Goal: Task Accomplishment & Management: Manage account settings

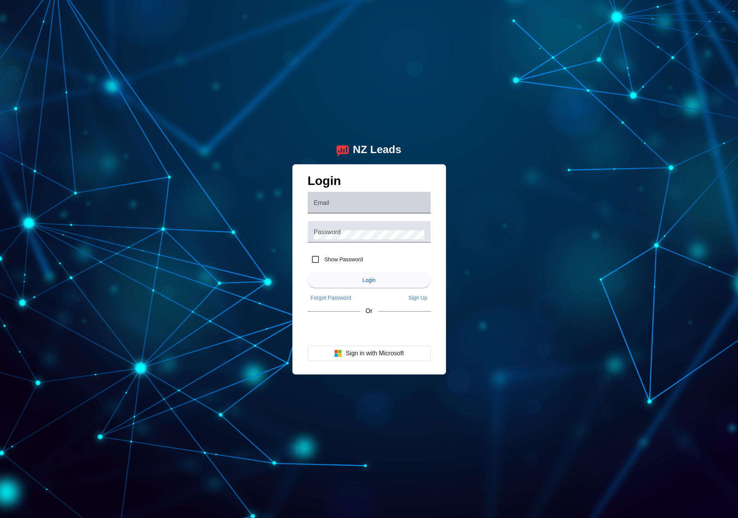
drag, startPoint x: 331, startPoint y: 197, endPoint x: 337, endPoint y: 207, distance: 11.9
click at [331, 198] on div "Email" at bounding box center [369, 203] width 111 height 22
drag, startPoint x: 520, startPoint y: 319, endPoint x: 513, endPoint y: 323, distance: 8.4
click at [515, 322] on div "NZ Leads Login Email Password Show Password Login Forgot Password Sign Up Or Si…" at bounding box center [369, 259] width 738 height 518
click at [380, 332] on div "Sign in with Google. Opens in new tab" at bounding box center [369, 330] width 123 height 17
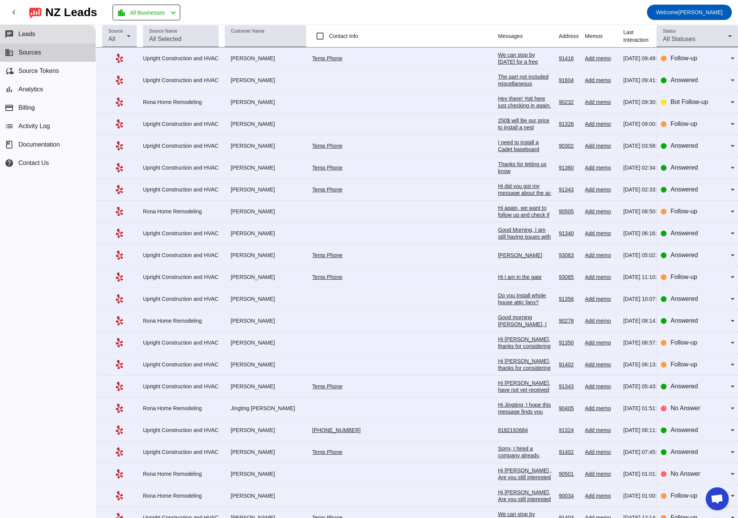
drag, startPoint x: 18, startPoint y: 48, endPoint x: 62, endPoint y: 50, distance: 44.6
click at [18, 48] on button "business Sources" at bounding box center [48, 52] width 96 height 18
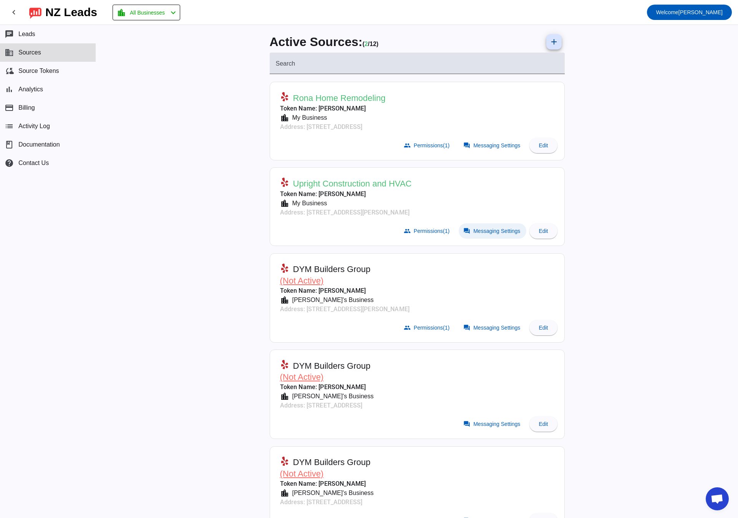
click at [478, 232] on span "Messaging Settings" at bounding box center [496, 231] width 47 height 6
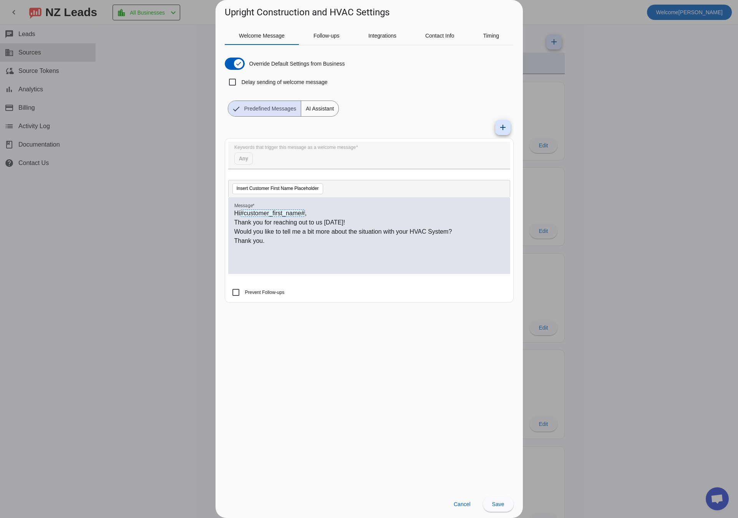
click at [336, 250] on div "Hi #customer_first_name# , Thank you for reaching out to us [DATE]! Would you l…" at bounding box center [369, 240] width 270 height 62
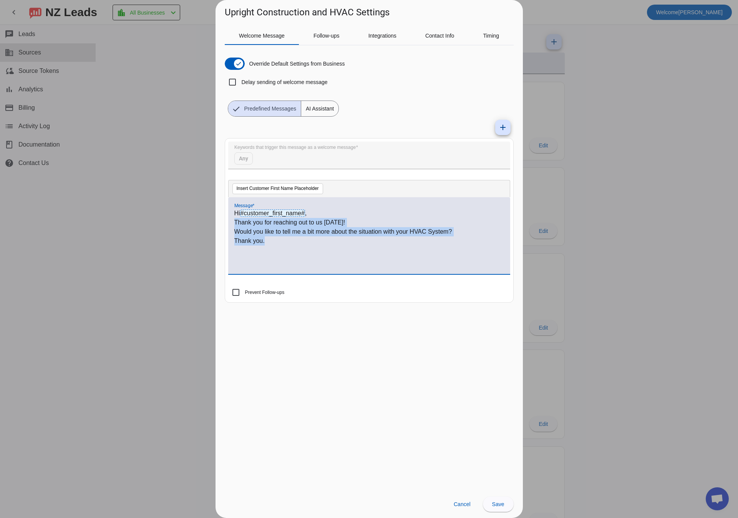
drag, startPoint x: 277, startPoint y: 247, endPoint x: 222, endPoint y: 221, distance: 60.8
click at [222, 221] on div "Welcome Message Follow-ups Integrations Contact Info Timing Override Default Se…" at bounding box center [368, 255] width 307 height 472
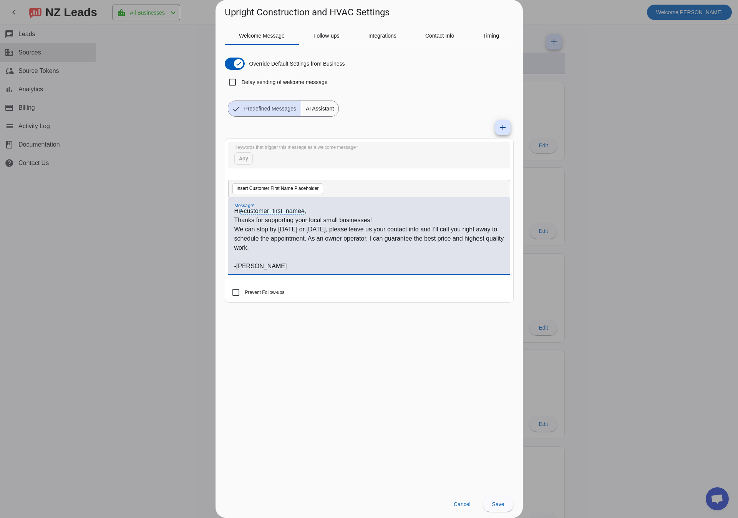
click at [322, 252] on p "We can stop by [DATE] or [DATE], please leave us your contact info and I’ll cal…" at bounding box center [369, 239] width 270 height 28
click at [285, 255] on p at bounding box center [369, 257] width 270 height 9
click at [236, 218] on p "Thanks for supporting your local small businesses!" at bounding box center [369, 220] width 270 height 9
click at [288, 248] on p "We can stop by [DATE] or [DATE], please leave us your contact info and I’ll cal…" at bounding box center [369, 239] width 270 height 28
click at [424, 229] on p "We can stop by [DATE] or [DATE], please leave us your contact info and I’ll cal…" at bounding box center [369, 239] width 270 height 28
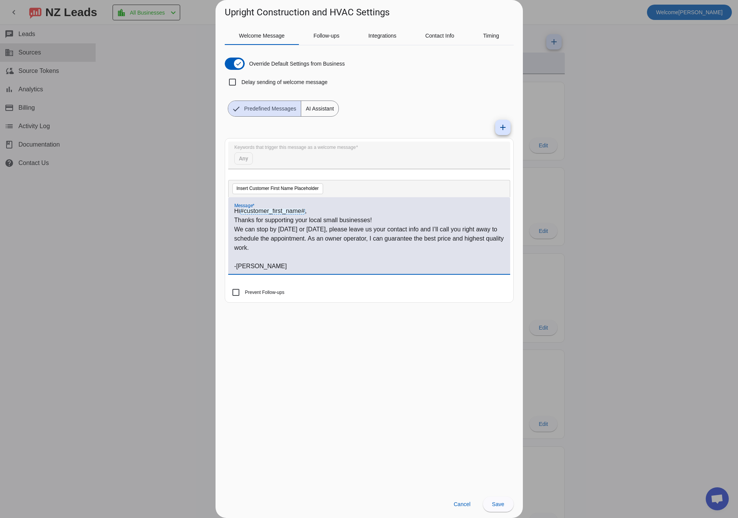
click at [451, 228] on p "We can stop by [DATE] or [DATE], please leave us your contact info and I’ll cal…" at bounding box center [369, 239] width 270 height 28
click at [286, 241] on p "We can stop by [DATE] or [DATE], please leave us your contact info and I’ll cal…" at bounding box center [369, 239] width 270 height 28
click at [310, 240] on p "We can stop by [DATE] or [DATE], please leave us your contact info and I’ll cal…" at bounding box center [369, 239] width 270 height 28
click at [340, 238] on p "We can stop by [DATE] or [DATE], please leave us your contact info and I’ll cal…" at bounding box center [369, 239] width 270 height 28
drag, startPoint x: 317, startPoint y: 238, endPoint x: 445, endPoint y: 258, distance: 129.0
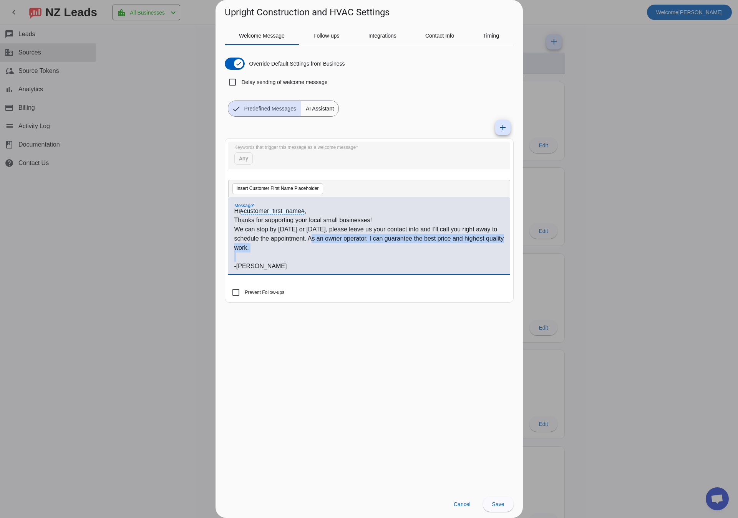
click at [445, 260] on div "Hi #customer_first_name# , Thanks for supporting your local small businesses! W…" at bounding box center [369, 240] width 270 height 62
click at [384, 252] on p "We can stop by [DATE] or [DATE], please leave us your contact info and I’ll cal…" at bounding box center [369, 239] width 270 height 28
click at [261, 260] on p at bounding box center [369, 257] width 270 height 9
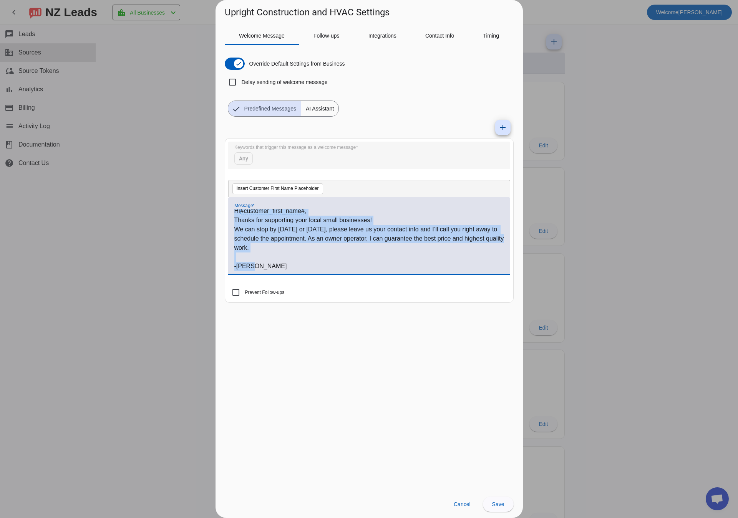
copy div "Hi #customer_first_name# , Thanks for supporting your local small businesses! W…"
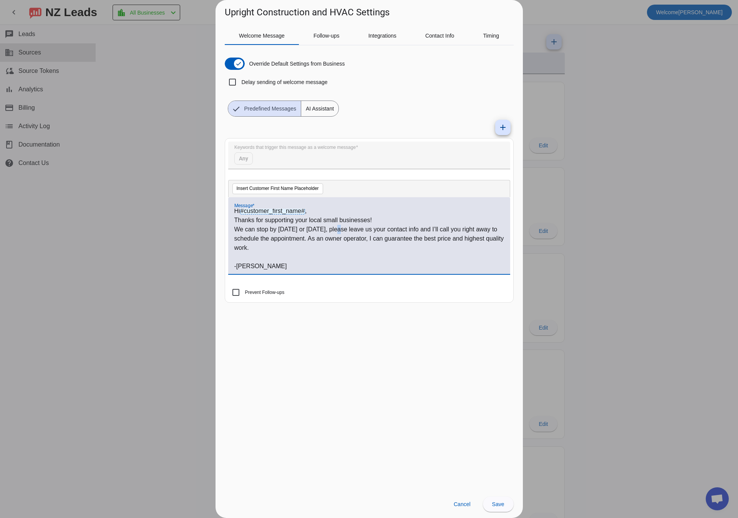
click at [338, 229] on p "We can stop by [DATE] or [DATE], please leave us your contact info and I’ll cal…" at bounding box center [369, 239] width 270 height 28
click at [330, 229] on p "We can stop by [DATE] or [DATE], please leave us your contact info and I’ll cal…" at bounding box center [369, 239] width 270 height 28
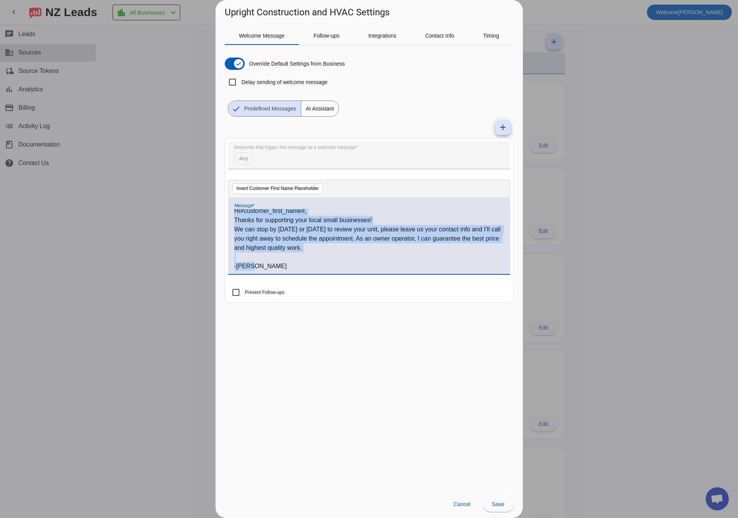
copy div "Hi #customer_first_name# , Thanks for supporting your local small businesses! W…"
click at [354, 259] on p at bounding box center [369, 257] width 270 height 9
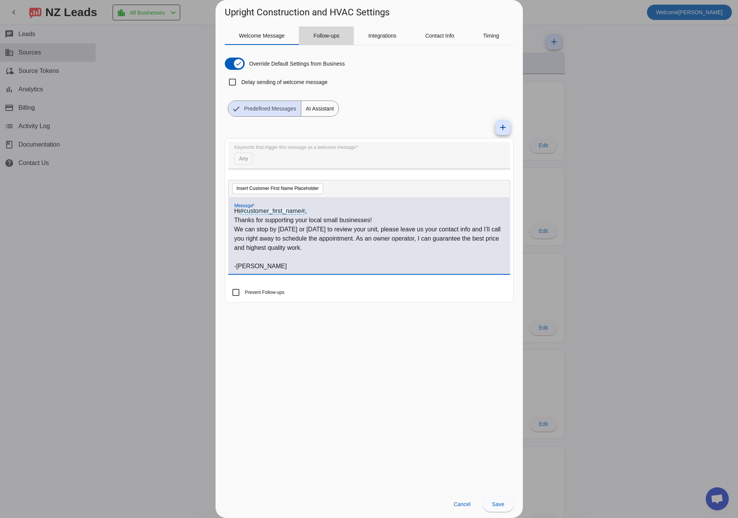
click at [324, 40] on span "Follow-ups" at bounding box center [326, 35] width 26 height 18
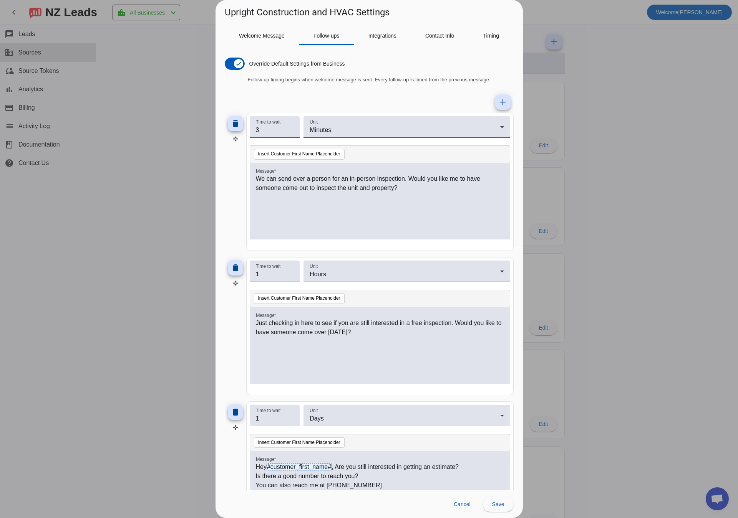
drag, startPoint x: 447, startPoint y: 192, endPoint x: 441, endPoint y: 193, distance: 5.4
click at [447, 192] on p "We can send over a person for an in-person inspection. Would you like me to hav…" at bounding box center [380, 183] width 248 height 18
click at [264, 42] on span "Welcome Message" at bounding box center [262, 35] width 46 height 18
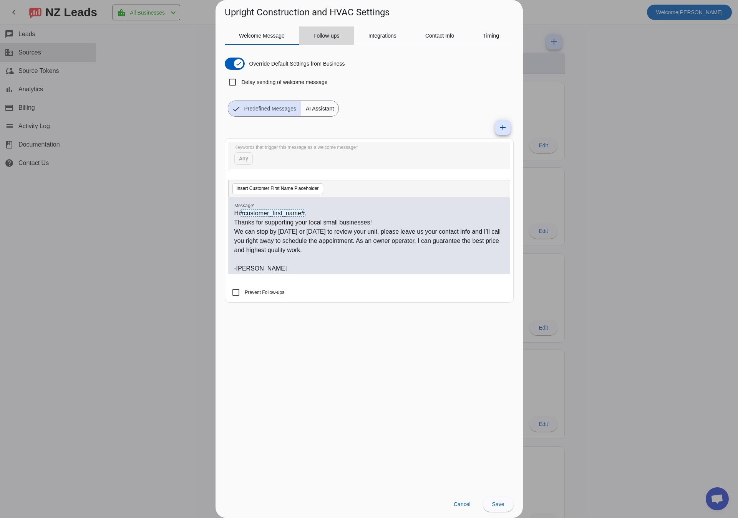
click at [307, 35] on div "Follow-ups" at bounding box center [326, 35] width 55 height 18
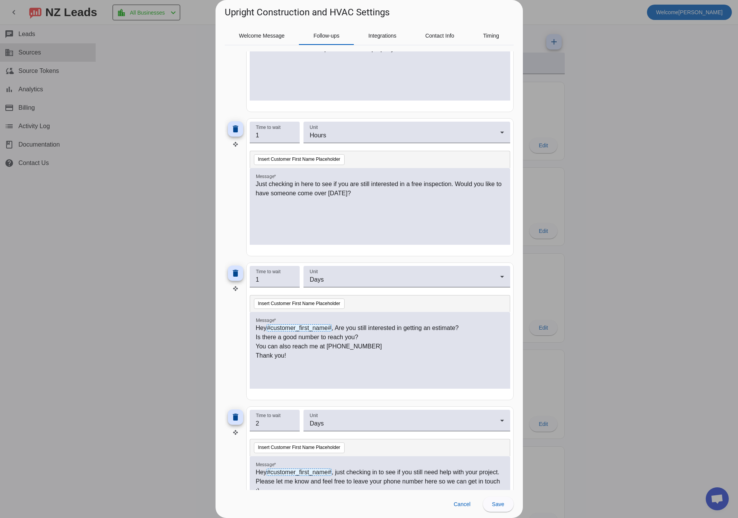
scroll to position [200, 0]
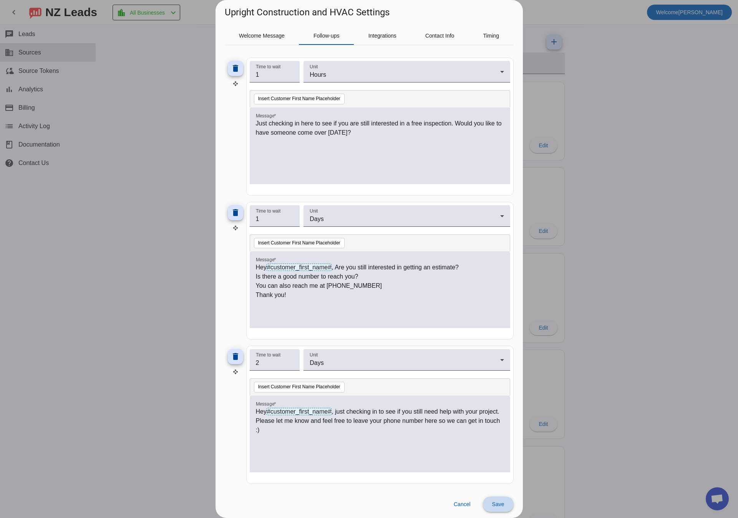
click at [499, 502] on span "Save" at bounding box center [498, 505] width 12 height 6
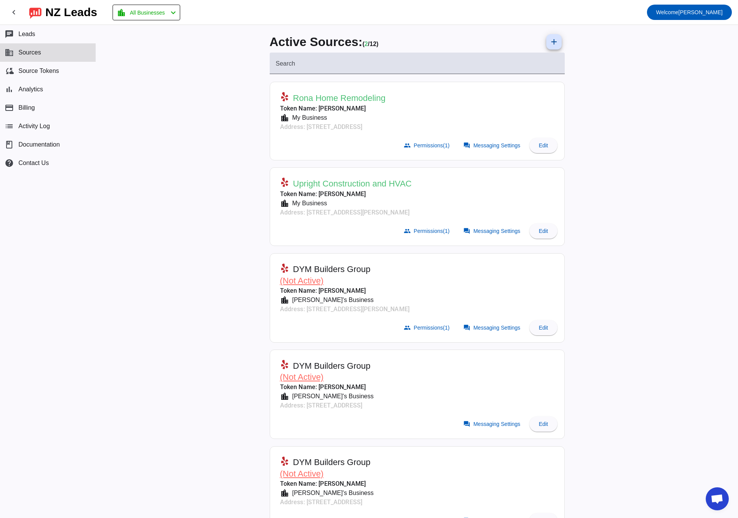
click at [177, 141] on div "Active Sources: ( 2 / 12) add Search Rona Home Remodeling Token Name: [PERSON_N…" at bounding box center [417, 271] width 642 height 493
